Goal: Transaction & Acquisition: Purchase product/service

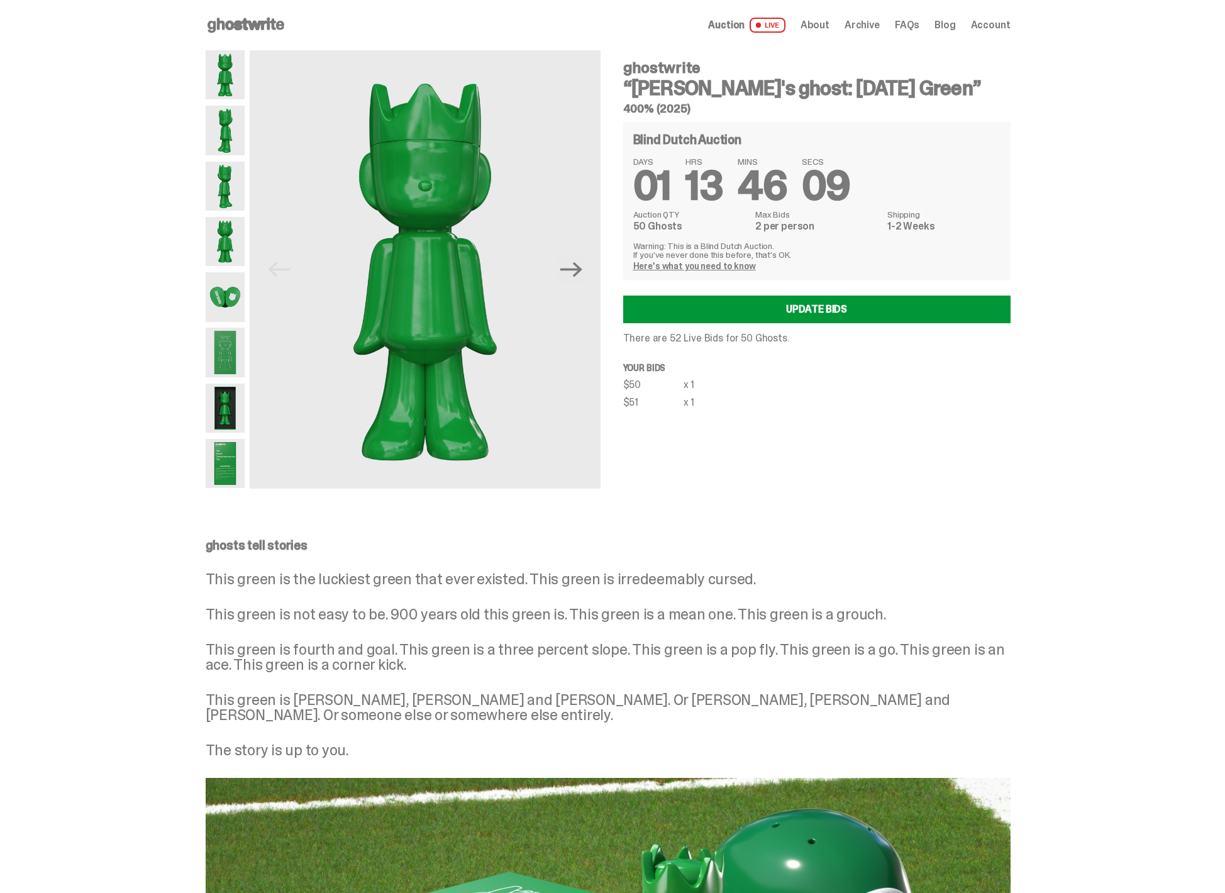
click at [211, 133] on img at bounding box center [226, 130] width 40 height 49
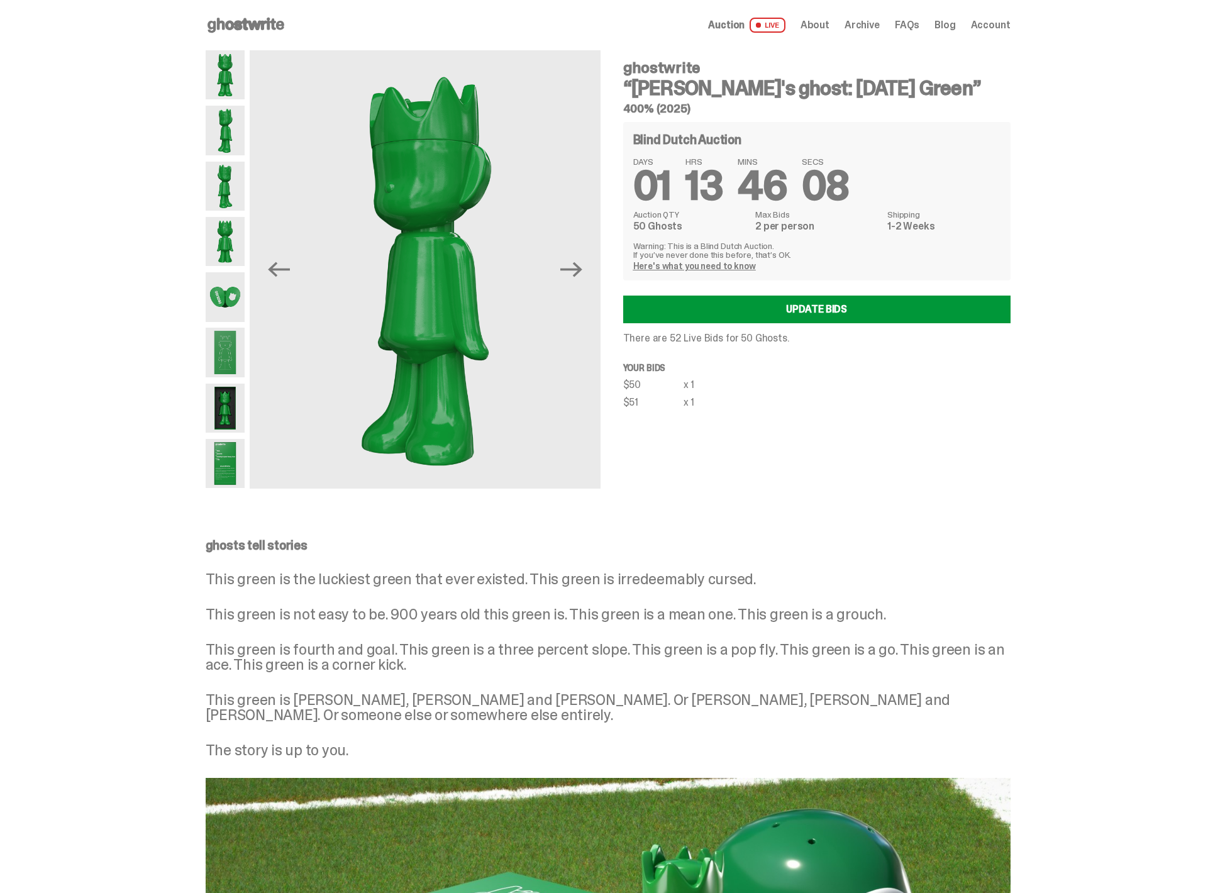
click at [228, 80] on img at bounding box center [226, 74] width 40 height 49
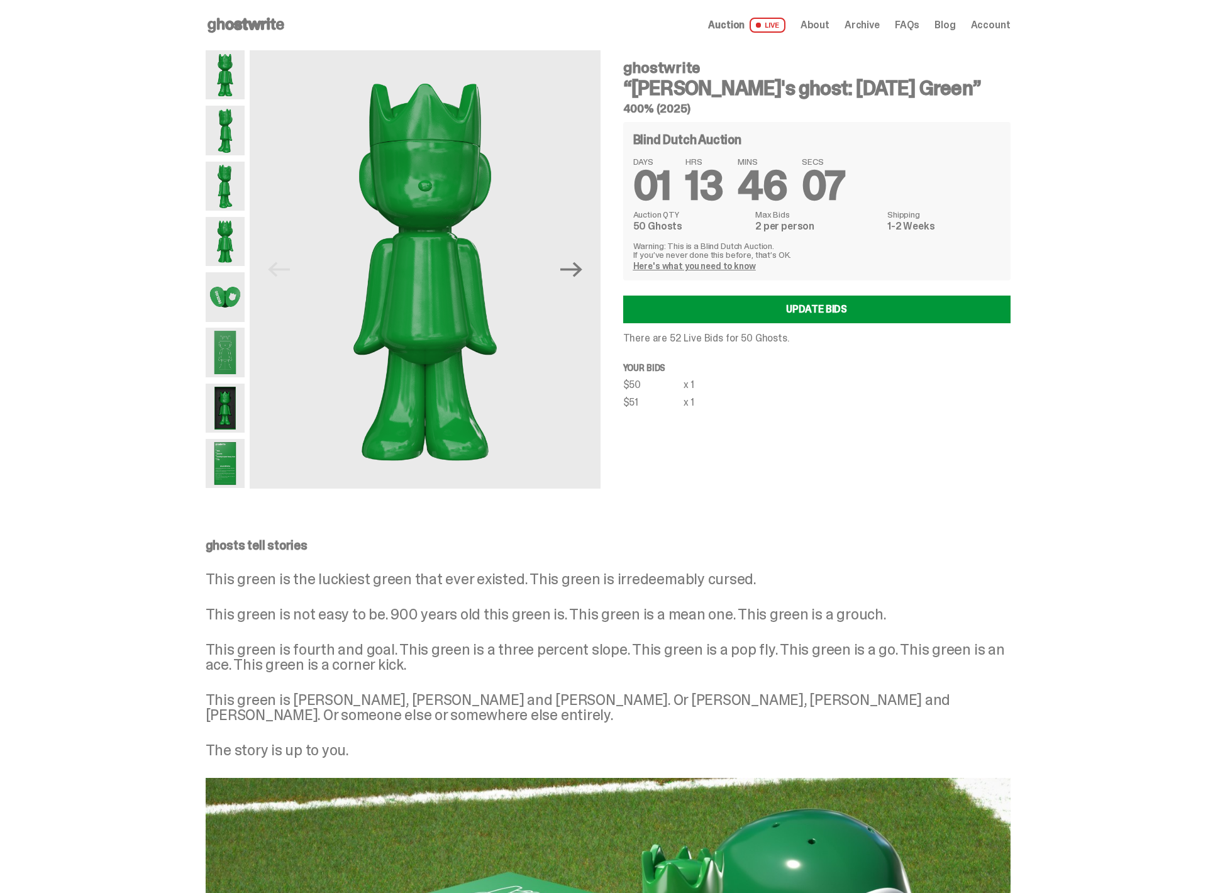
click at [231, 134] on img at bounding box center [226, 130] width 40 height 49
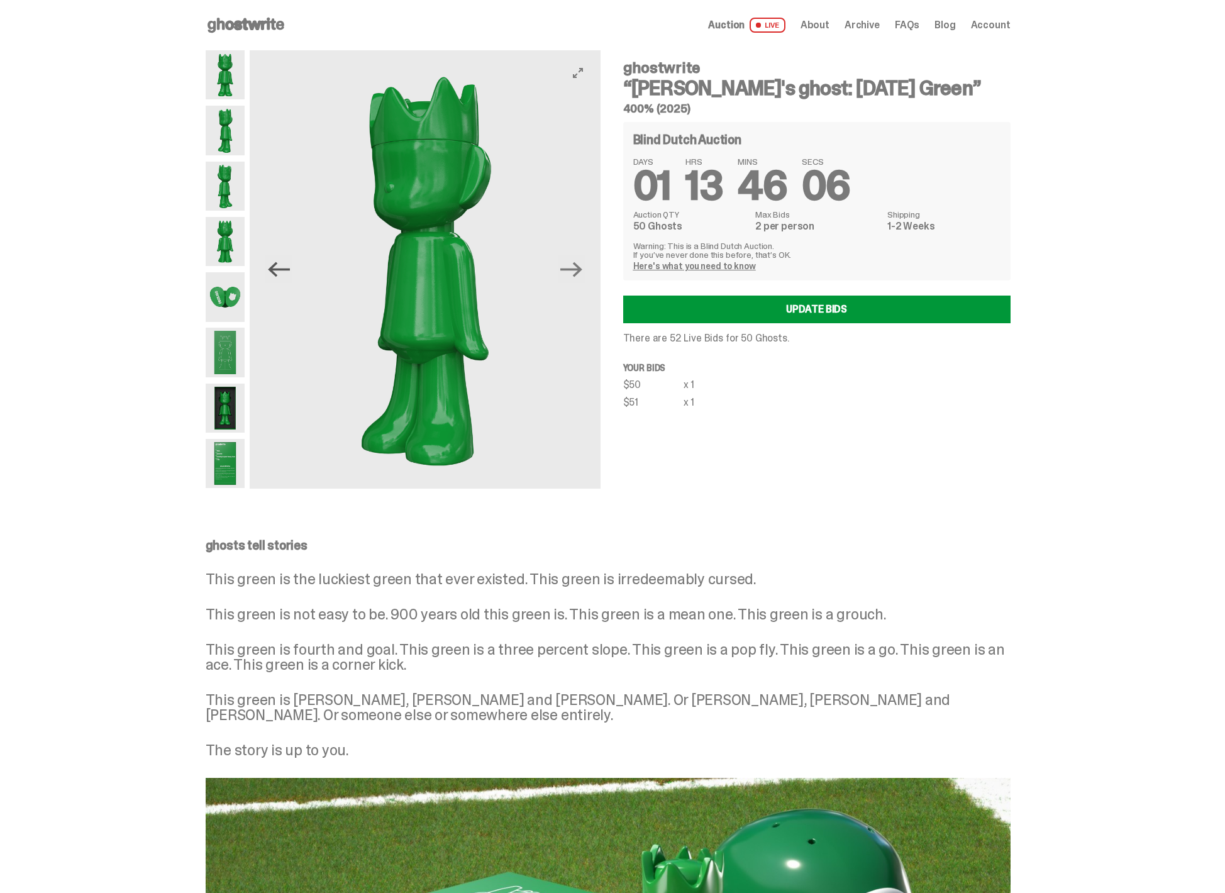
click at [275, 277] on icon "Previous" at bounding box center [279, 269] width 22 height 22
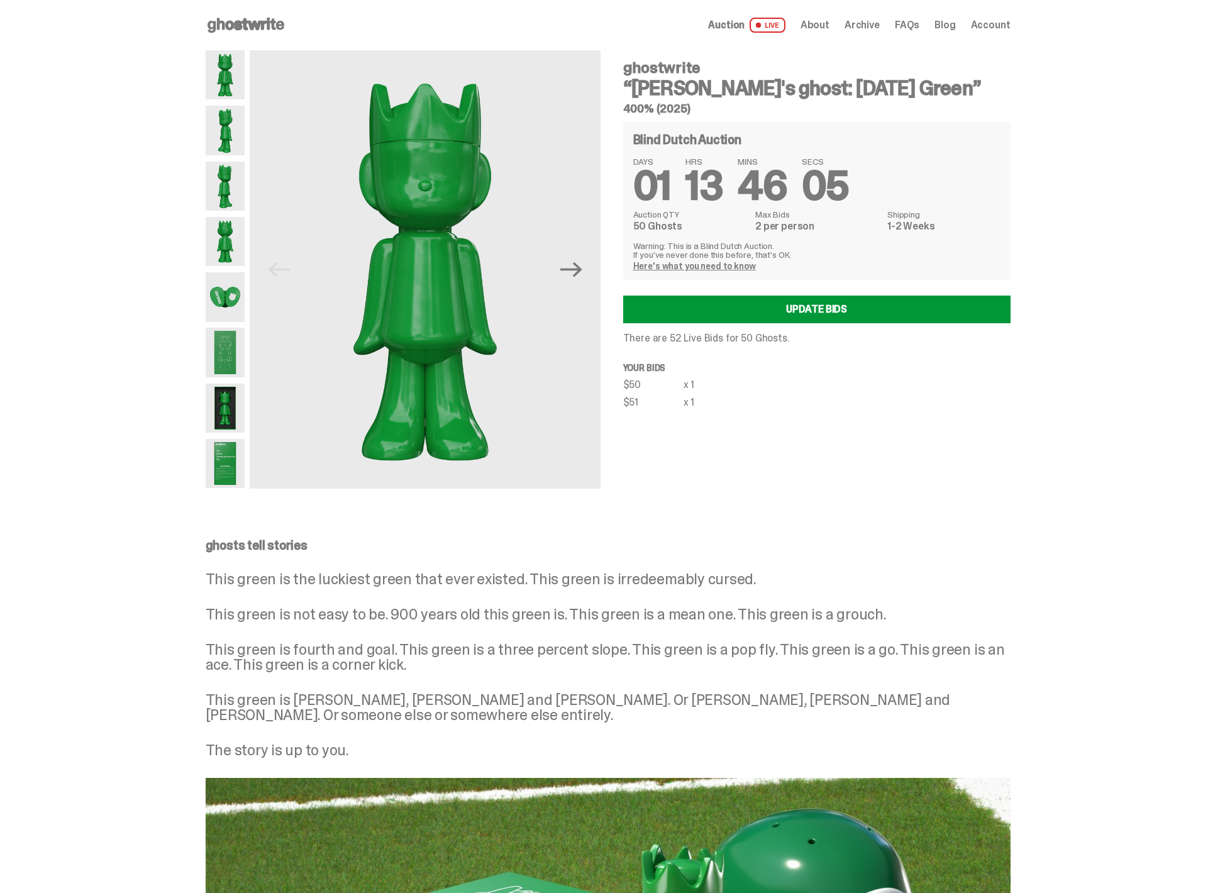
click at [216, 168] on img at bounding box center [226, 186] width 40 height 49
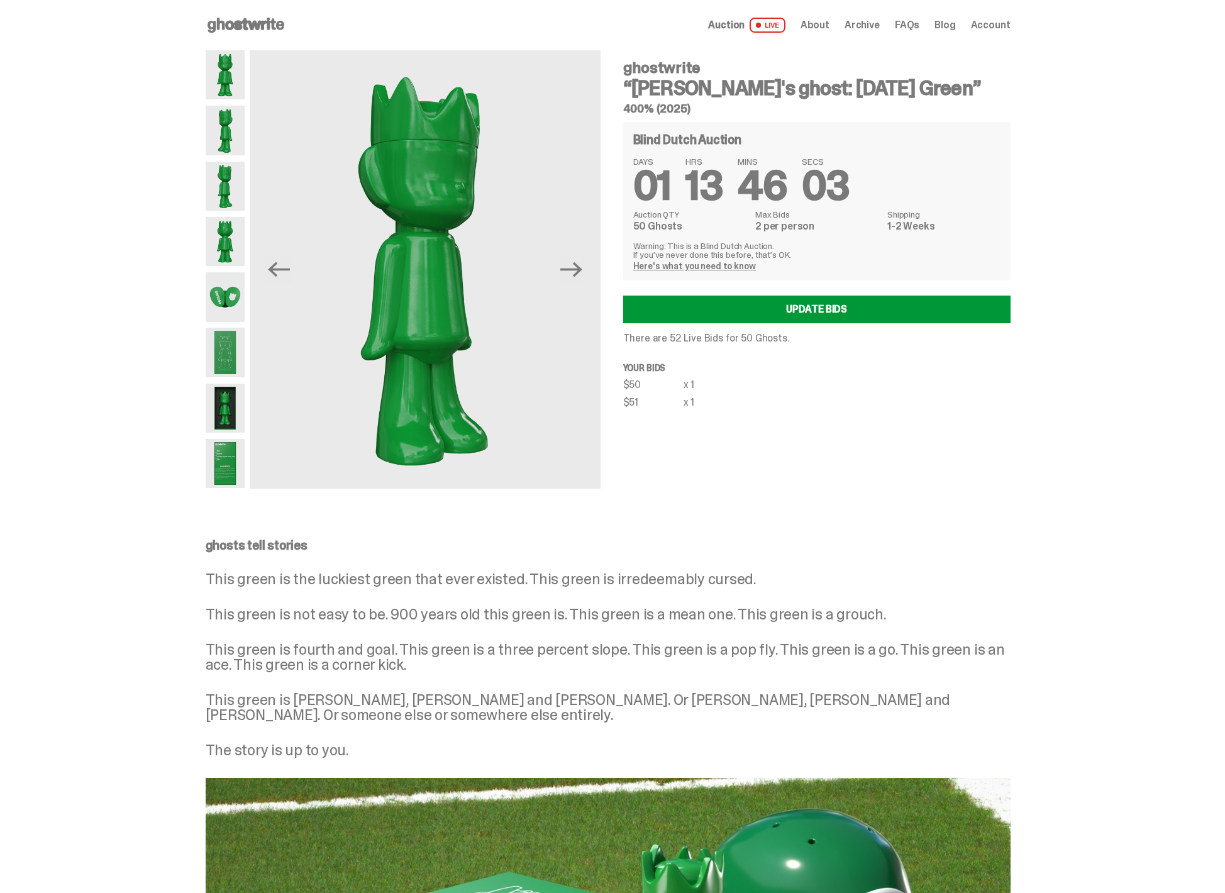
click at [243, 263] on img at bounding box center [226, 241] width 40 height 49
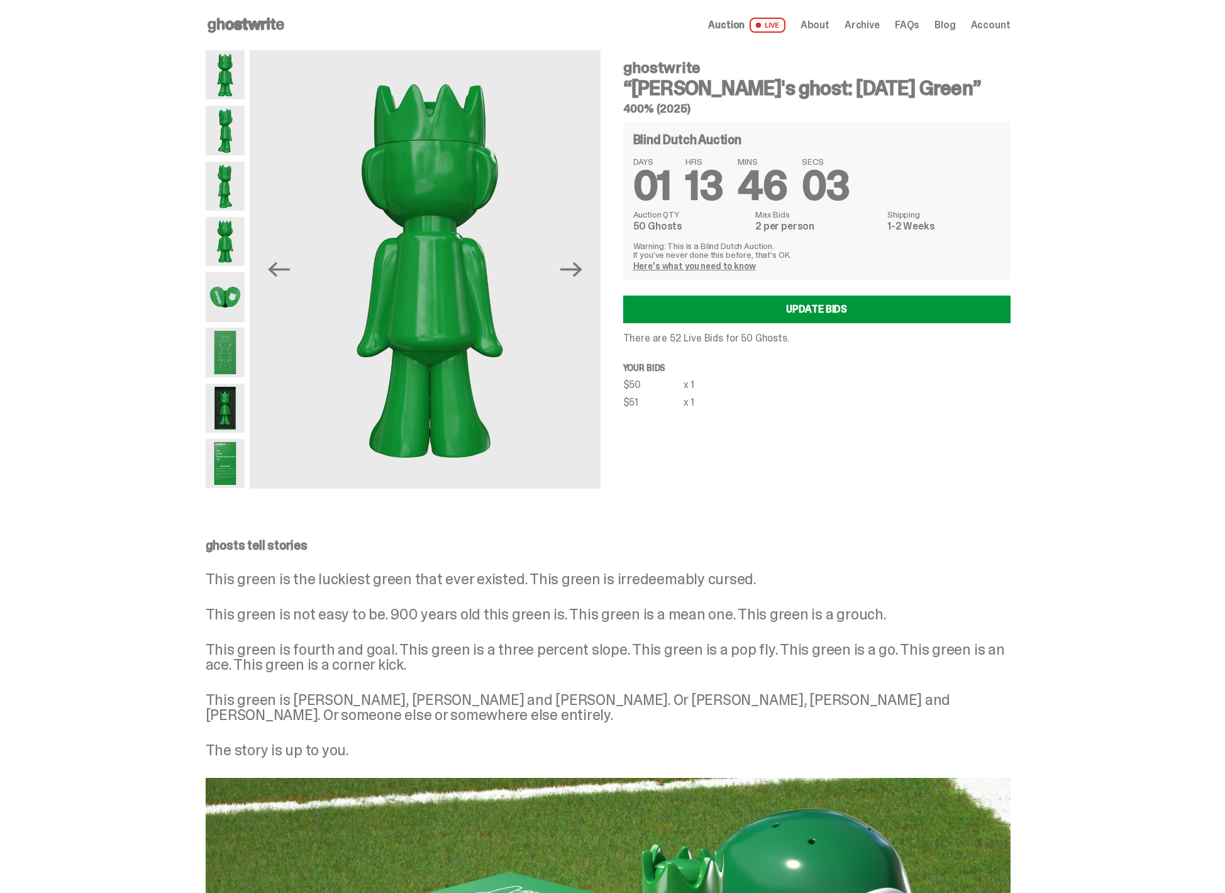
click at [235, 282] on img at bounding box center [226, 296] width 40 height 49
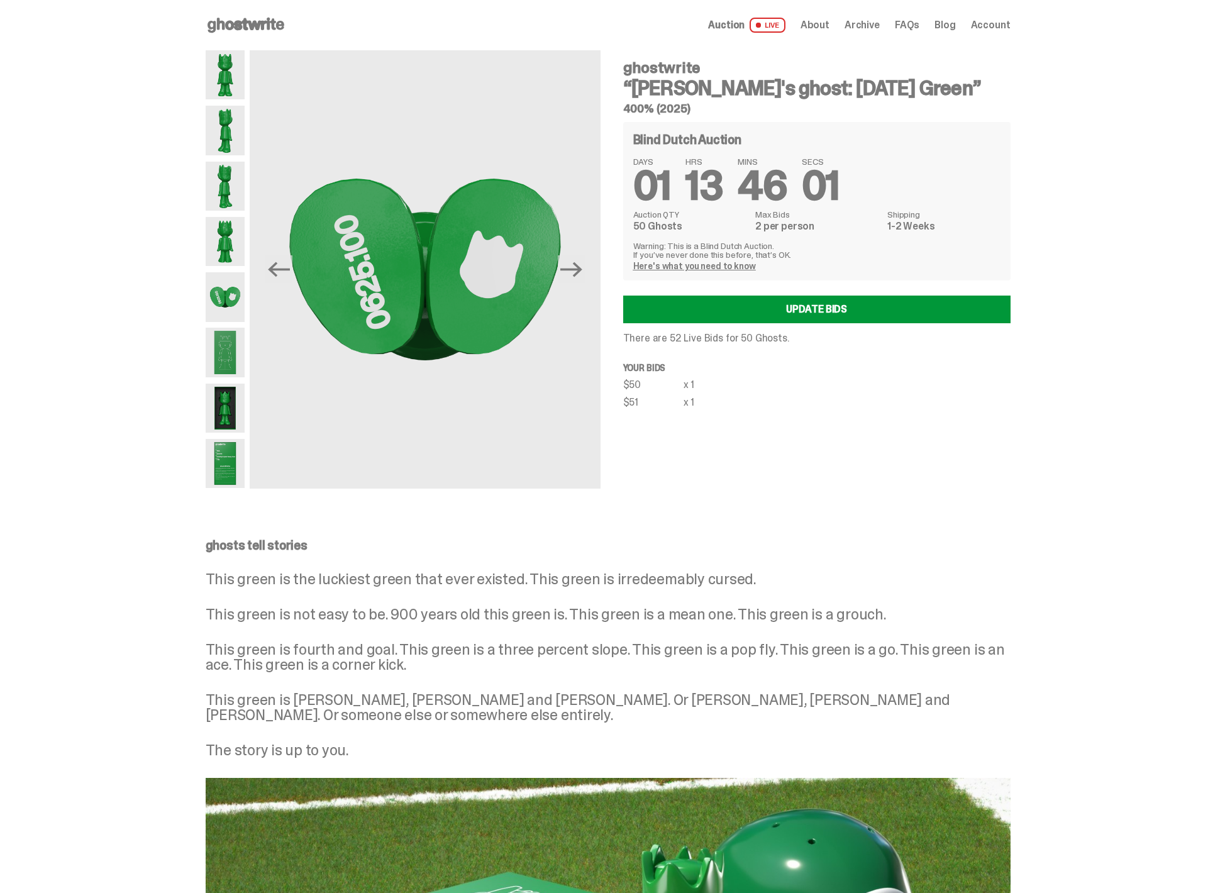
click at [223, 356] on img at bounding box center [226, 352] width 40 height 49
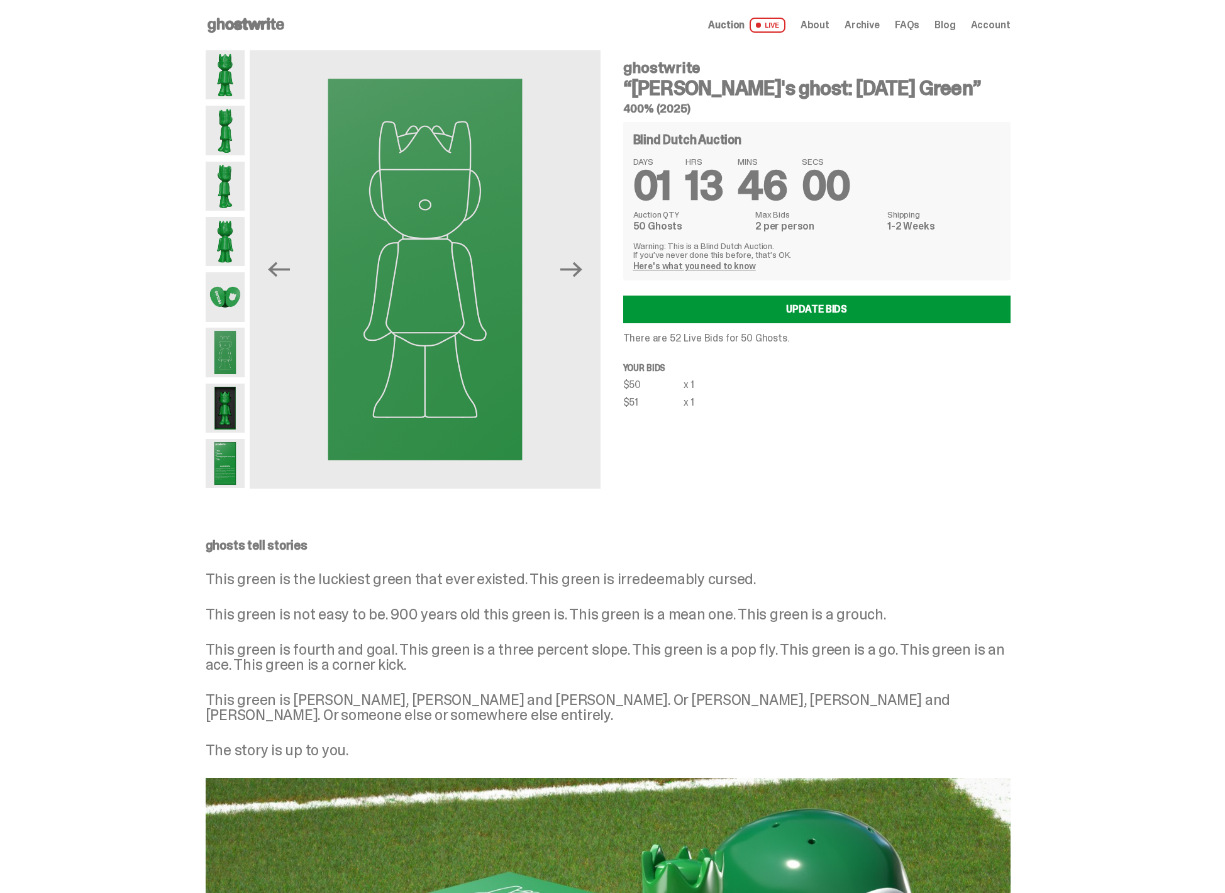
click at [227, 420] on img at bounding box center [226, 408] width 40 height 49
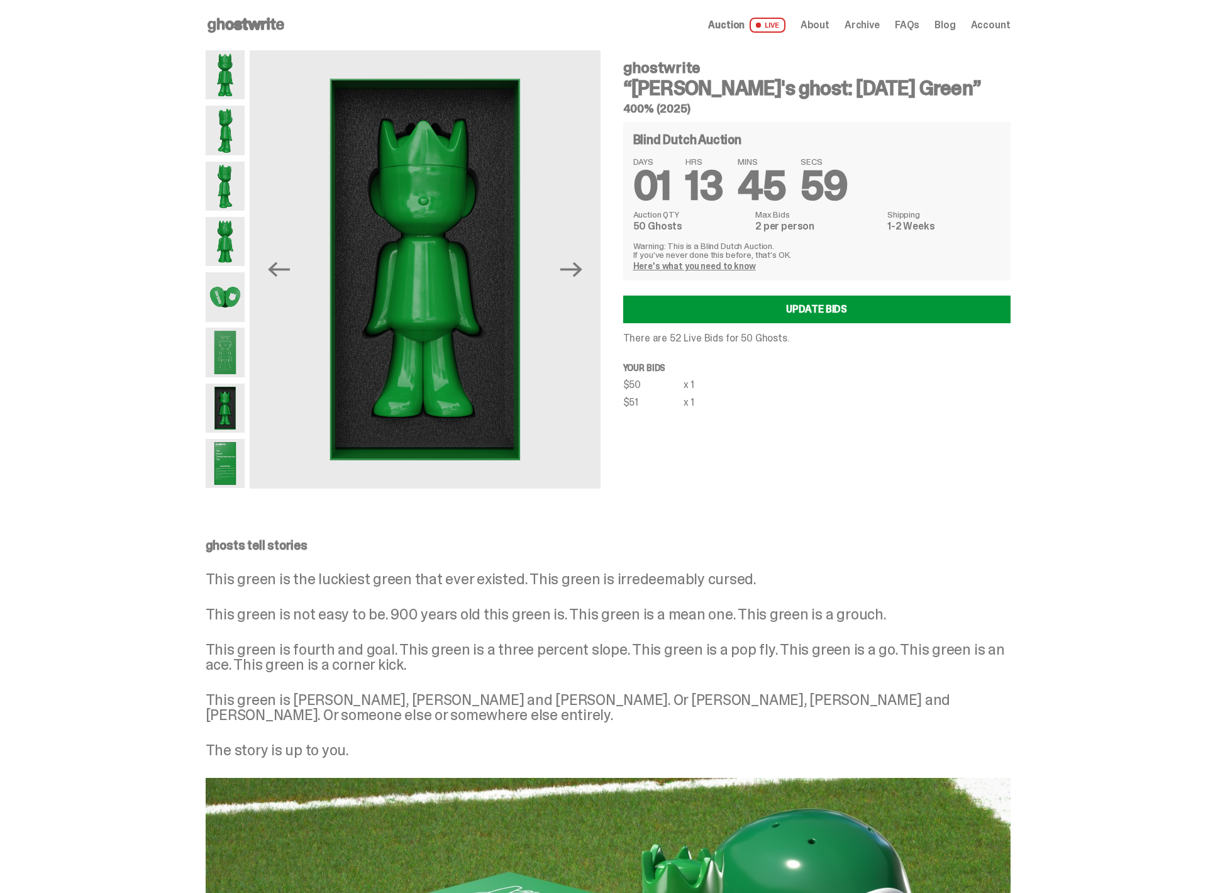
click at [230, 477] on img at bounding box center [226, 463] width 40 height 49
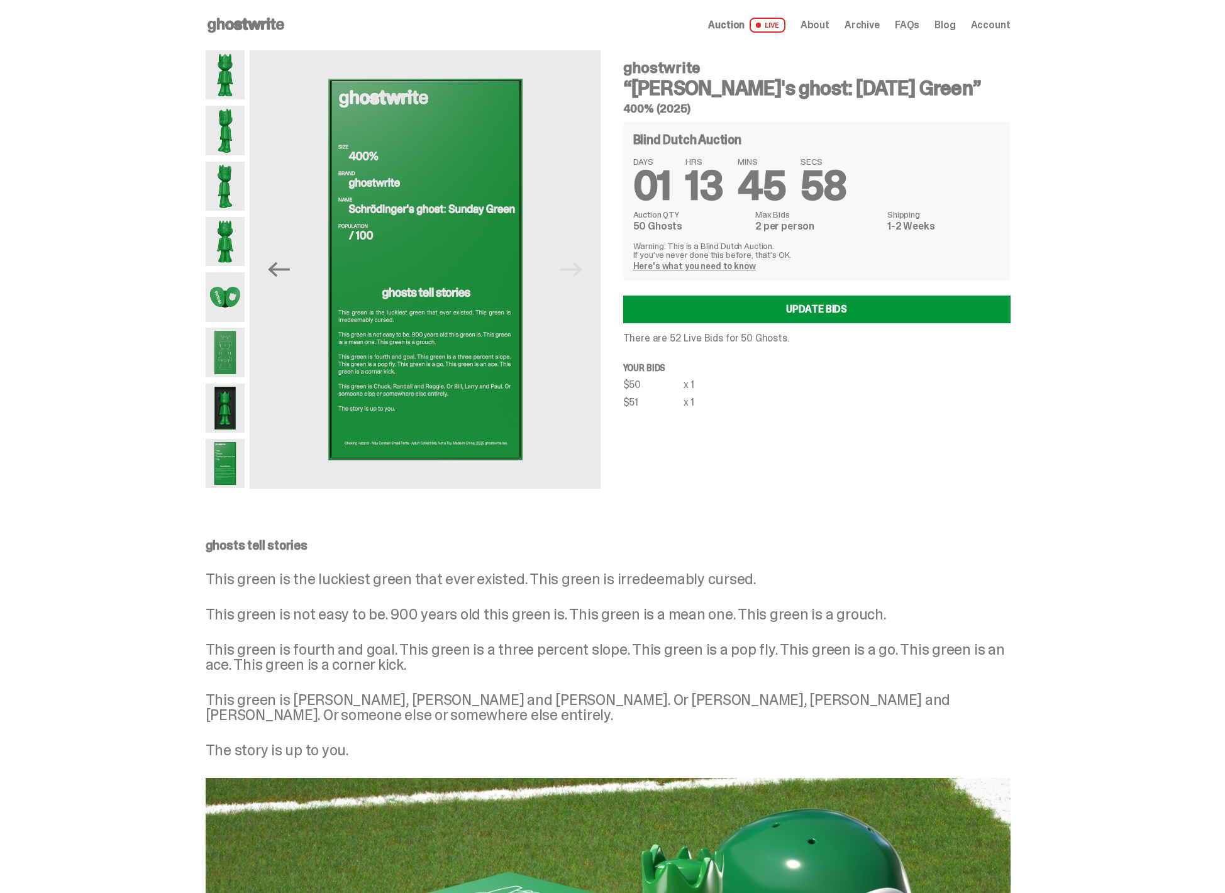
click at [233, 411] on img at bounding box center [226, 408] width 40 height 49
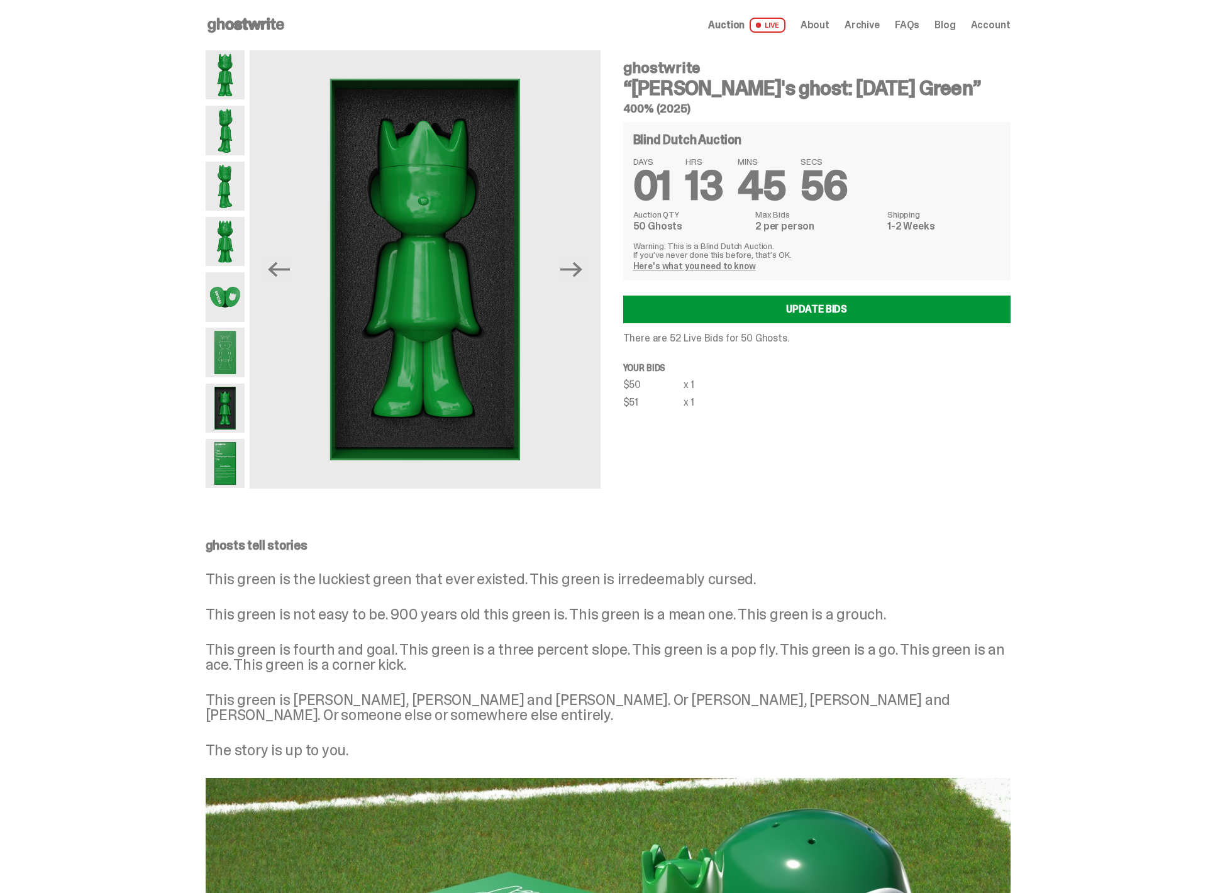
click at [238, 348] on img at bounding box center [226, 352] width 40 height 49
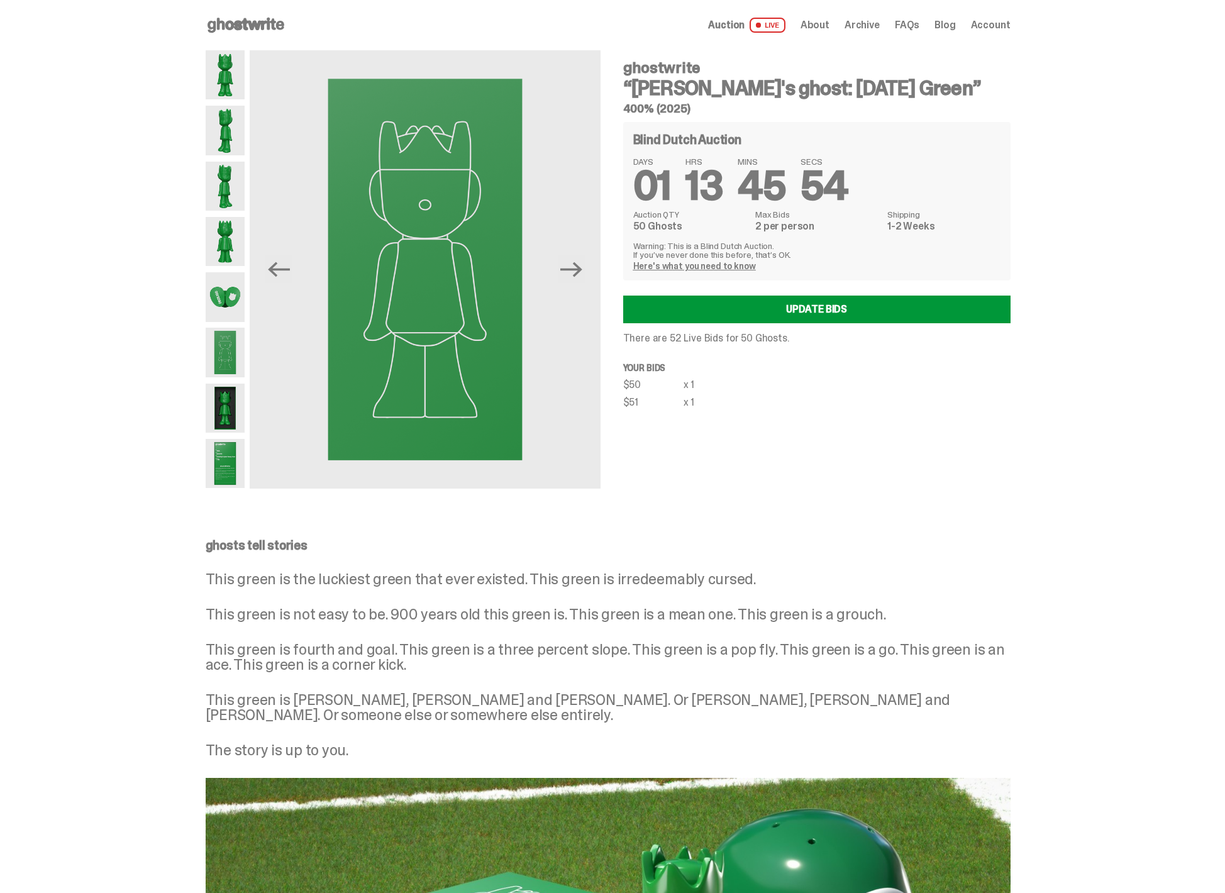
click at [228, 289] on img at bounding box center [226, 296] width 40 height 49
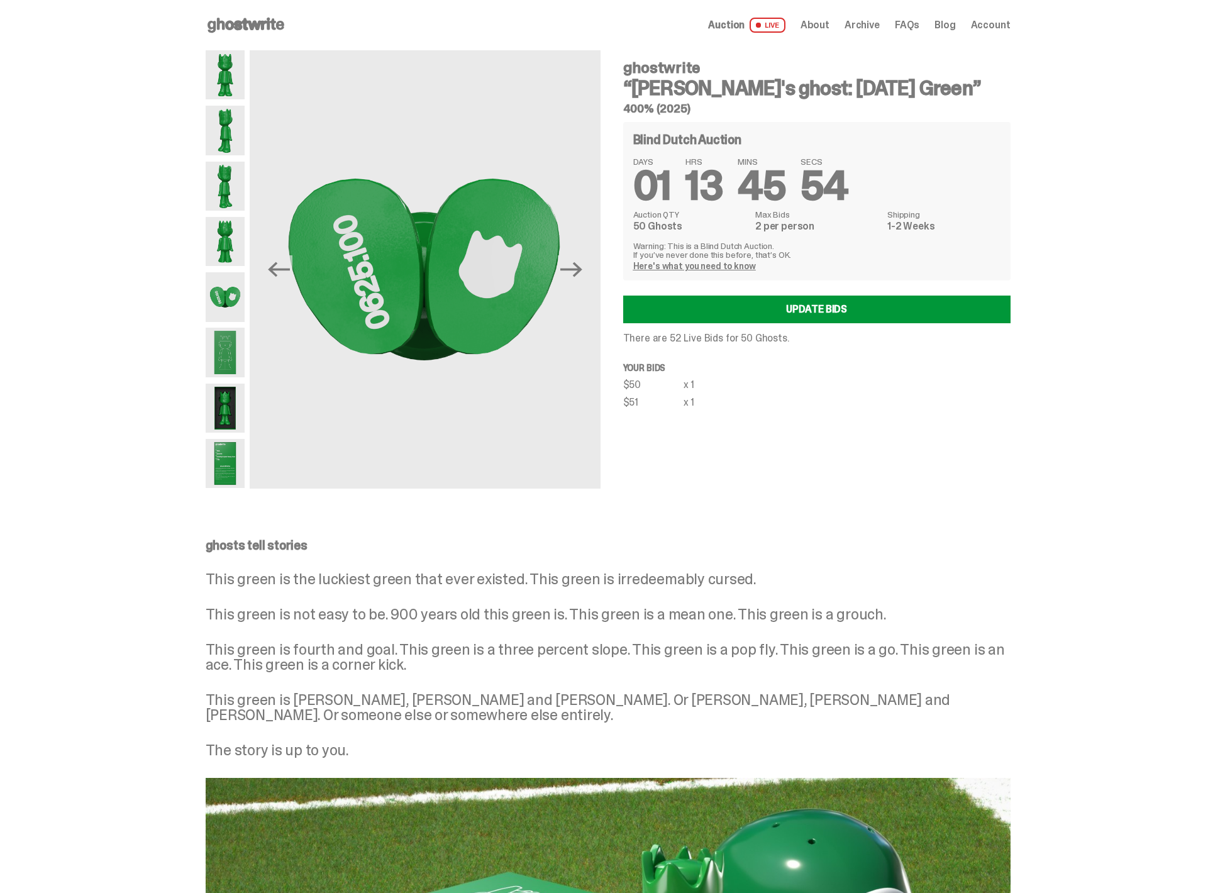
click at [228, 250] on img at bounding box center [226, 241] width 40 height 49
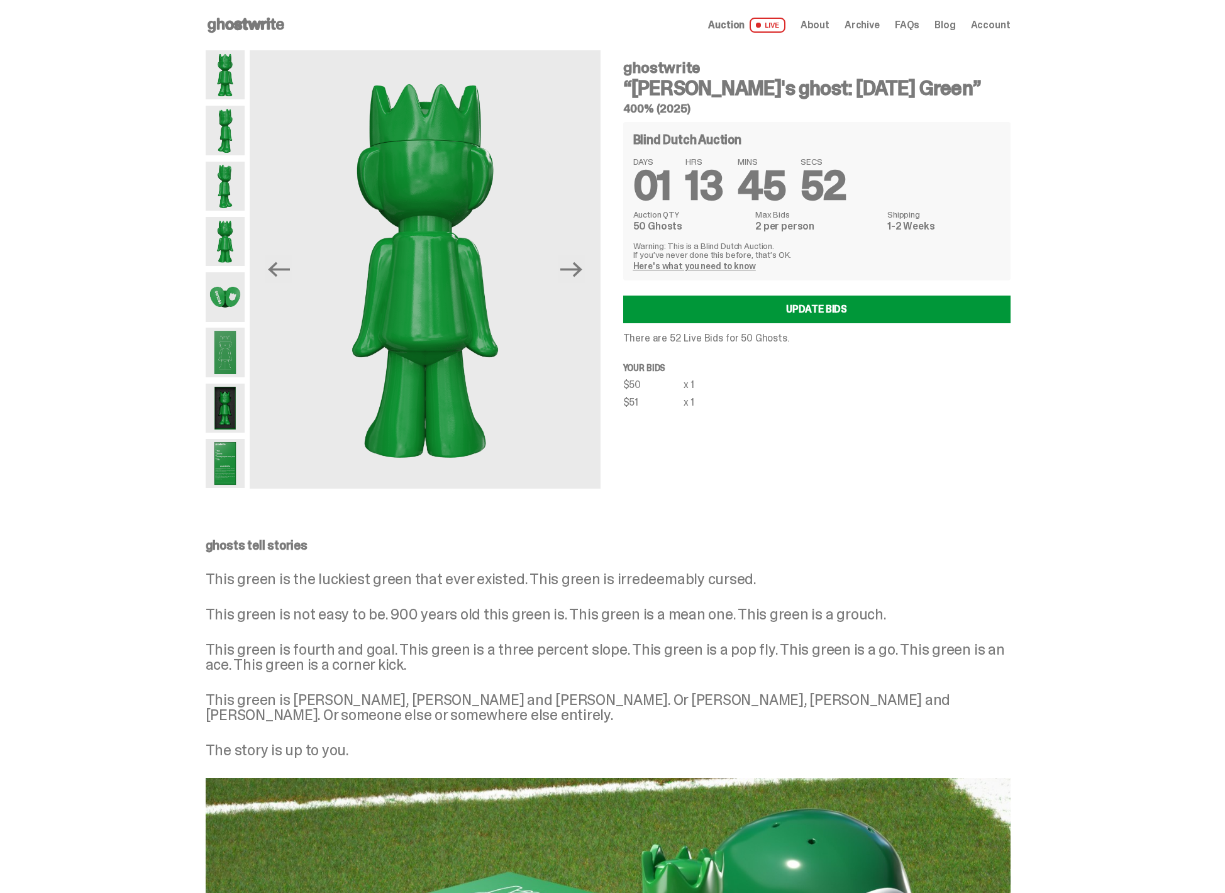
click at [232, 197] on img at bounding box center [226, 186] width 40 height 49
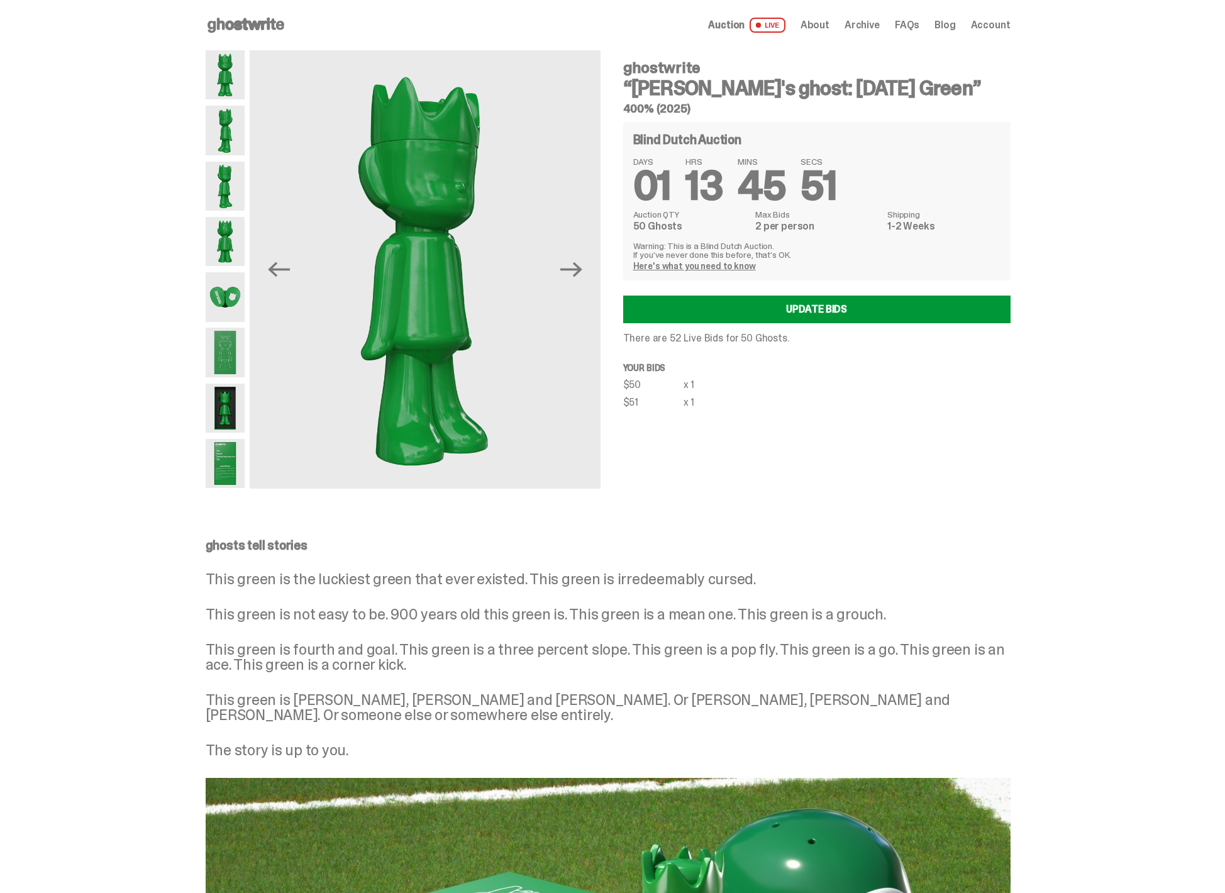
click at [224, 116] on img at bounding box center [226, 130] width 40 height 49
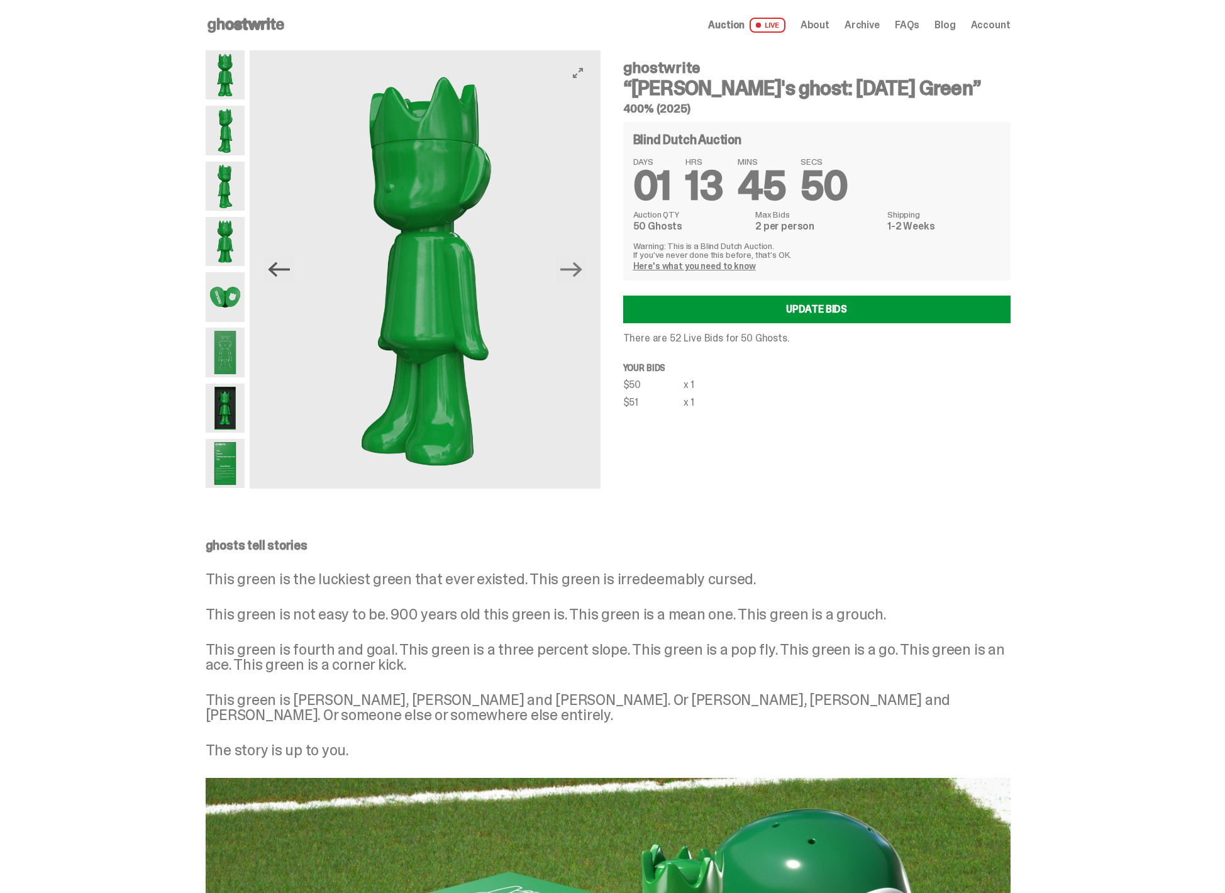
click at [290, 274] on icon "Previous" at bounding box center [279, 269] width 22 height 22
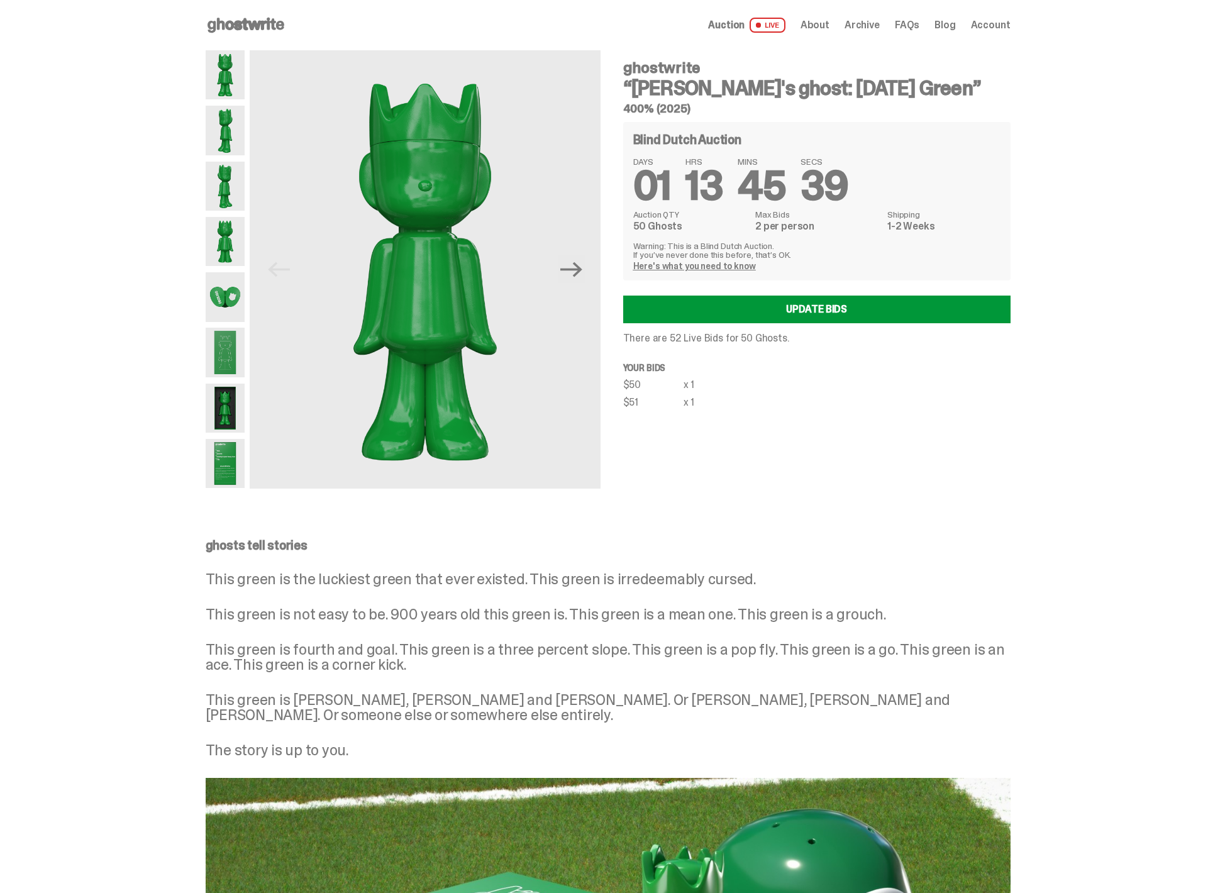
click at [240, 286] on img at bounding box center [226, 296] width 40 height 49
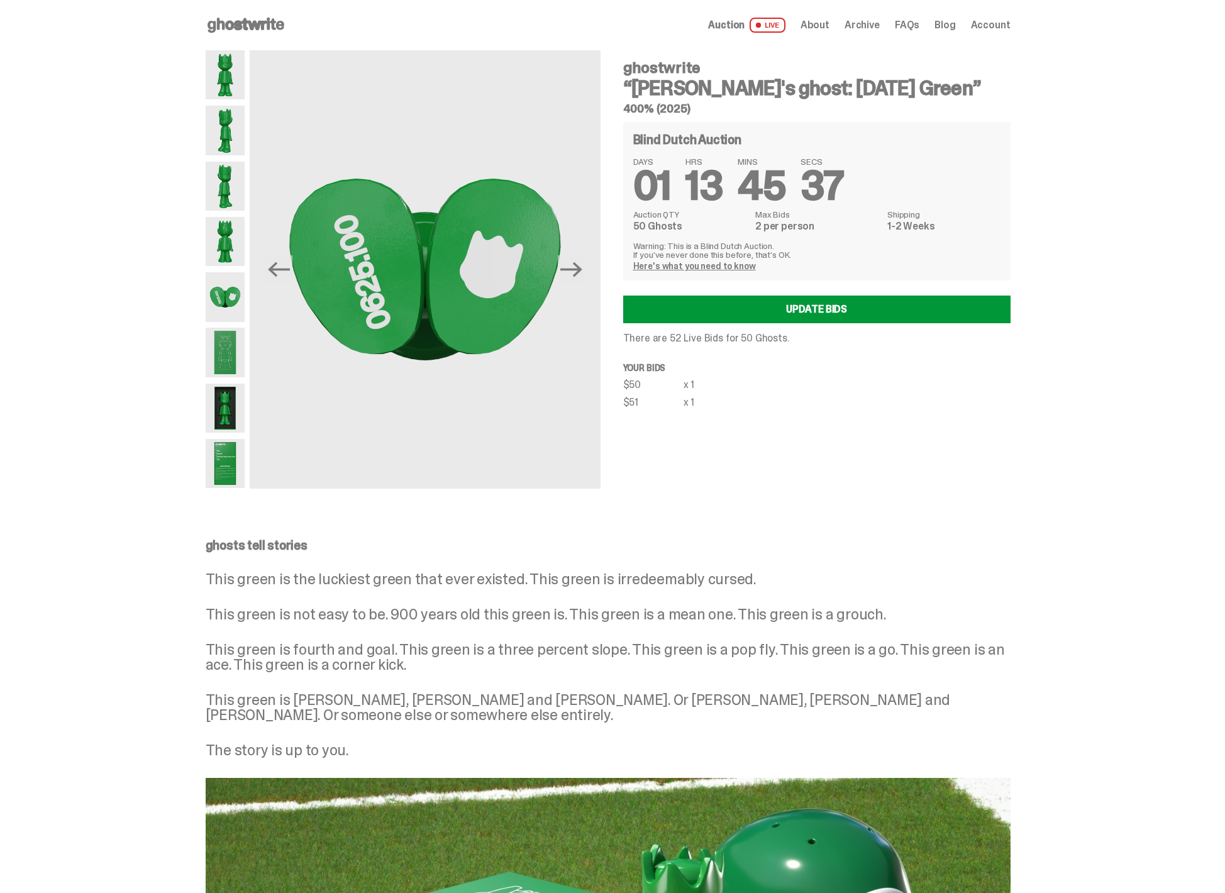
click at [235, 245] on img at bounding box center [226, 241] width 40 height 49
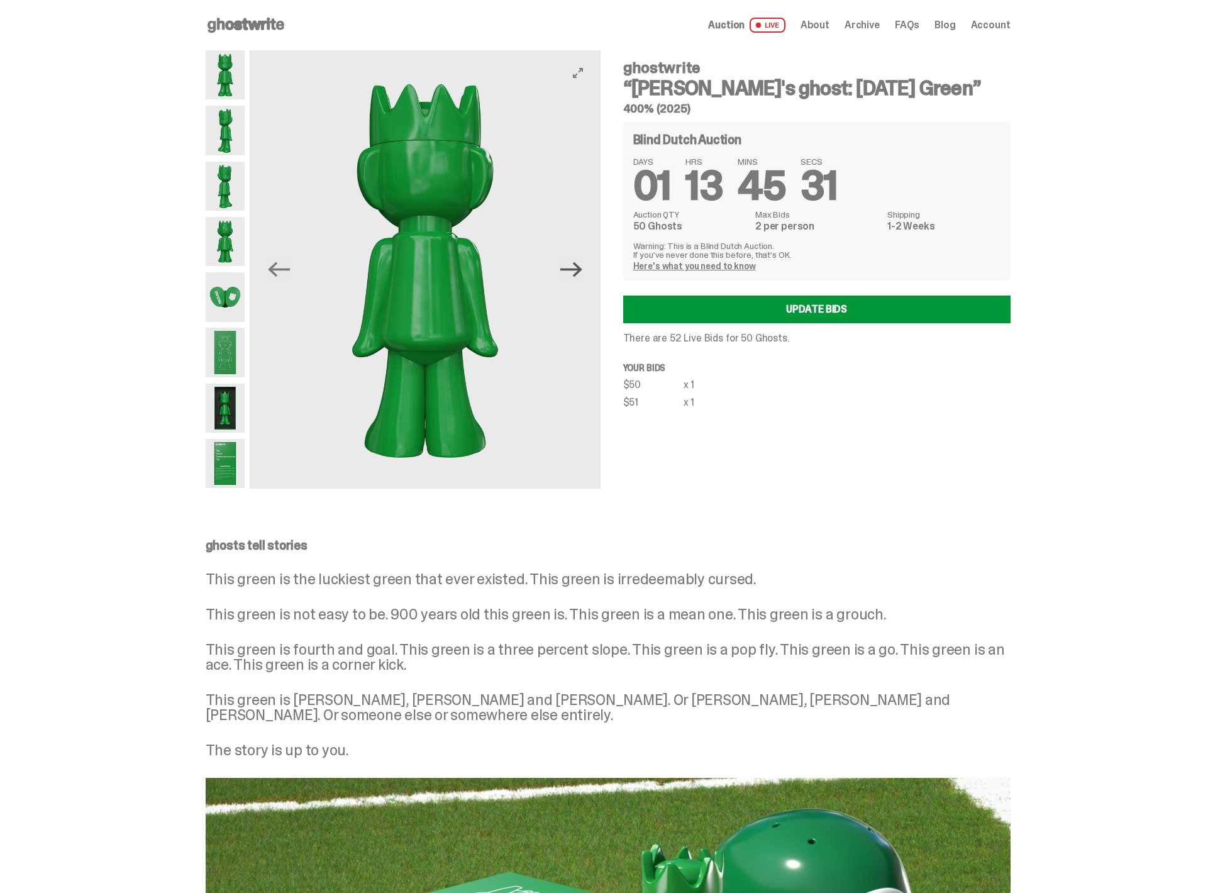
click at [574, 265] on icon "Next" at bounding box center [571, 269] width 22 height 22
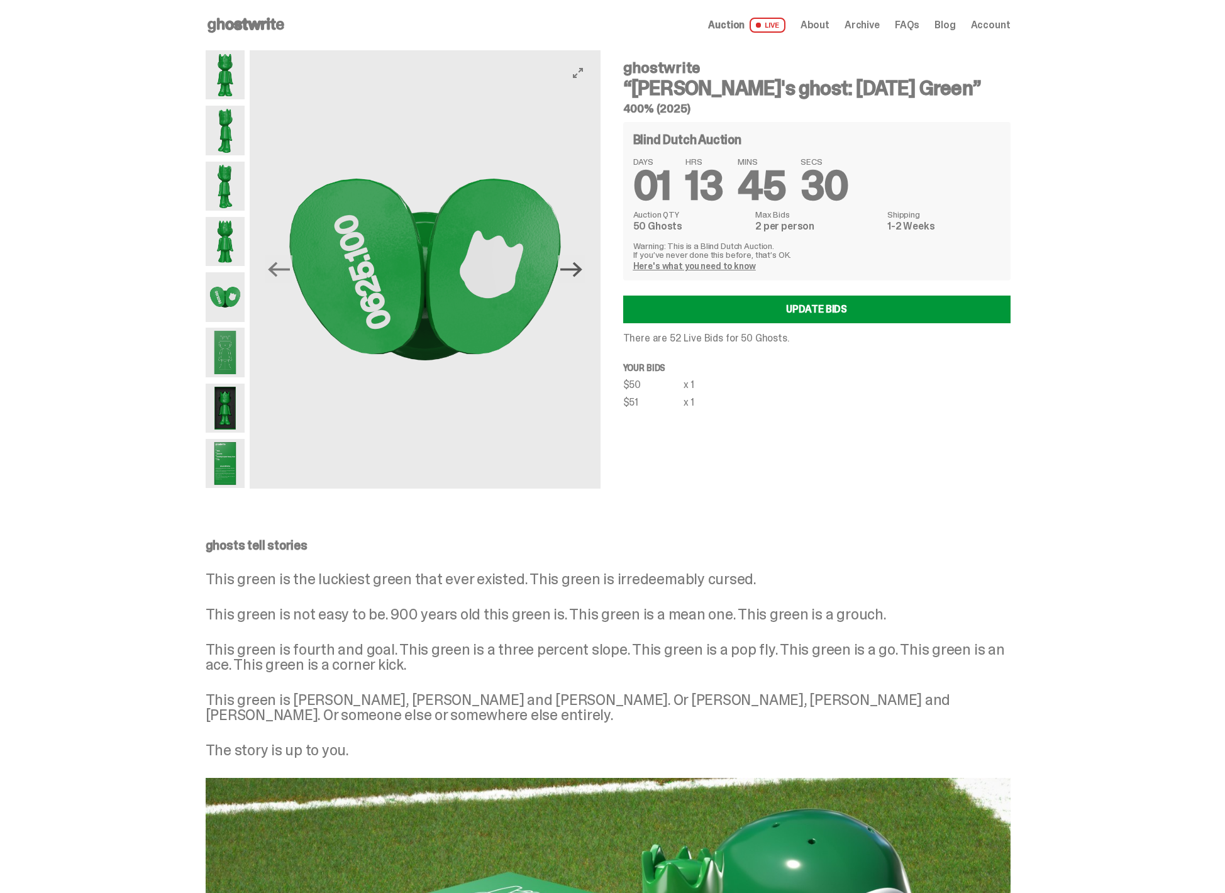
click at [574, 265] on icon "Next" at bounding box center [571, 269] width 22 height 22
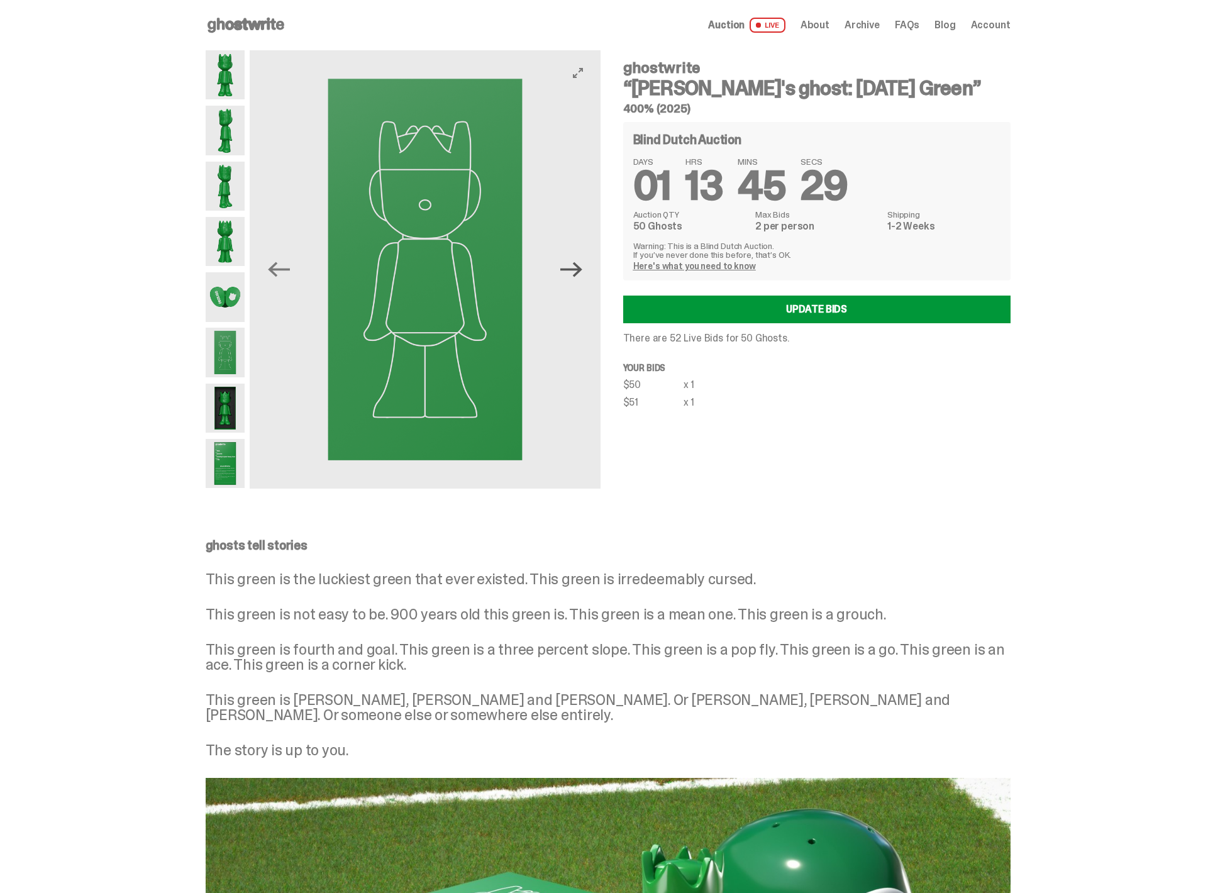
click at [574, 265] on icon "Next" at bounding box center [571, 269] width 22 height 22
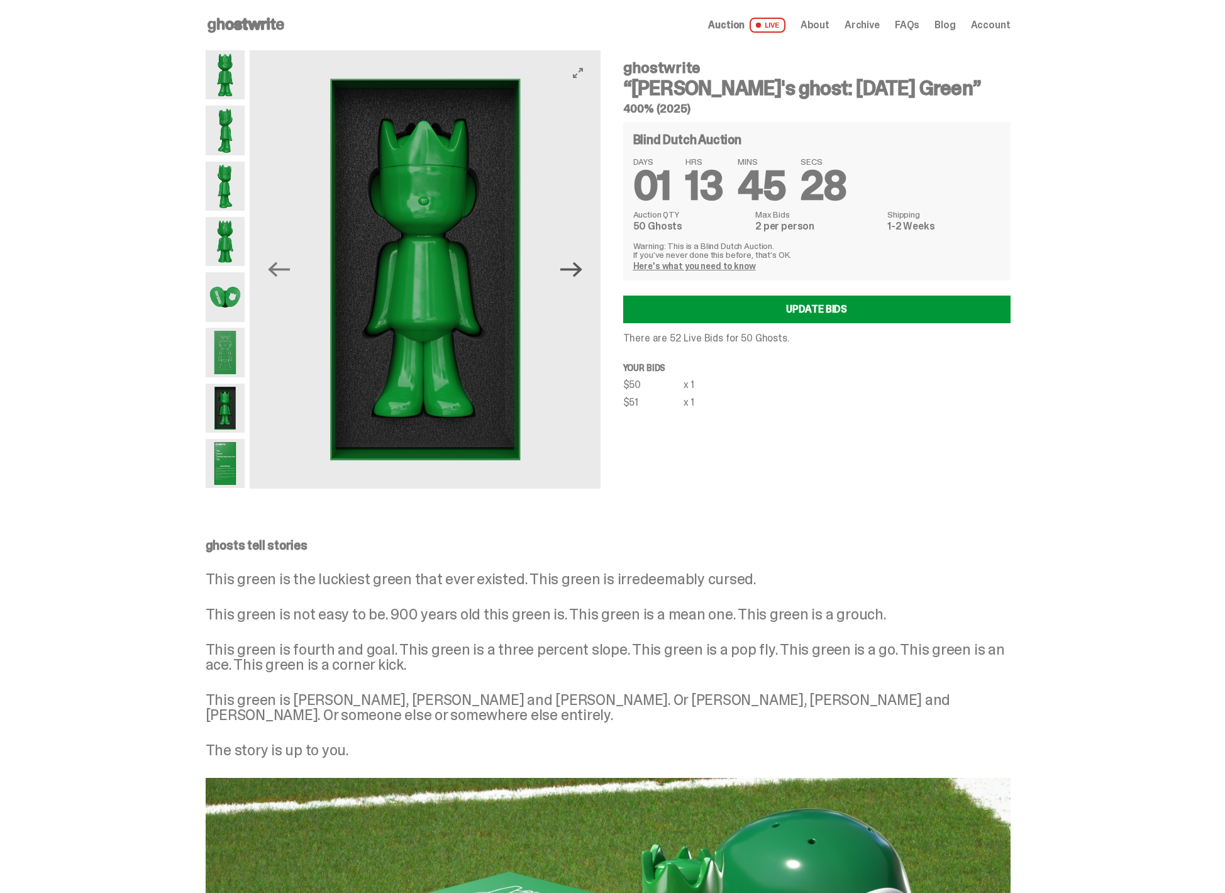
click at [574, 265] on icon "Next" at bounding box center [571, 269] width 22 height 22
